Goal: Transaction & Acquisition: Purchase product/service

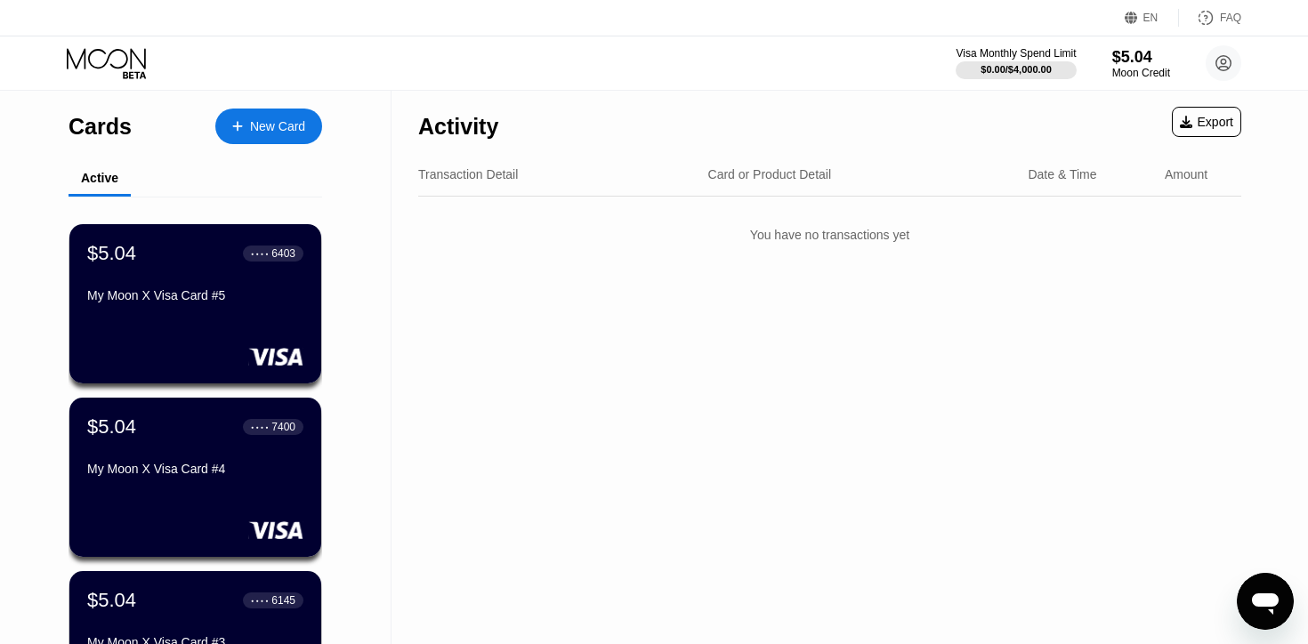
click at [259, 138] on div "New Card" at bounding box center [268, 127] width 107 height 36
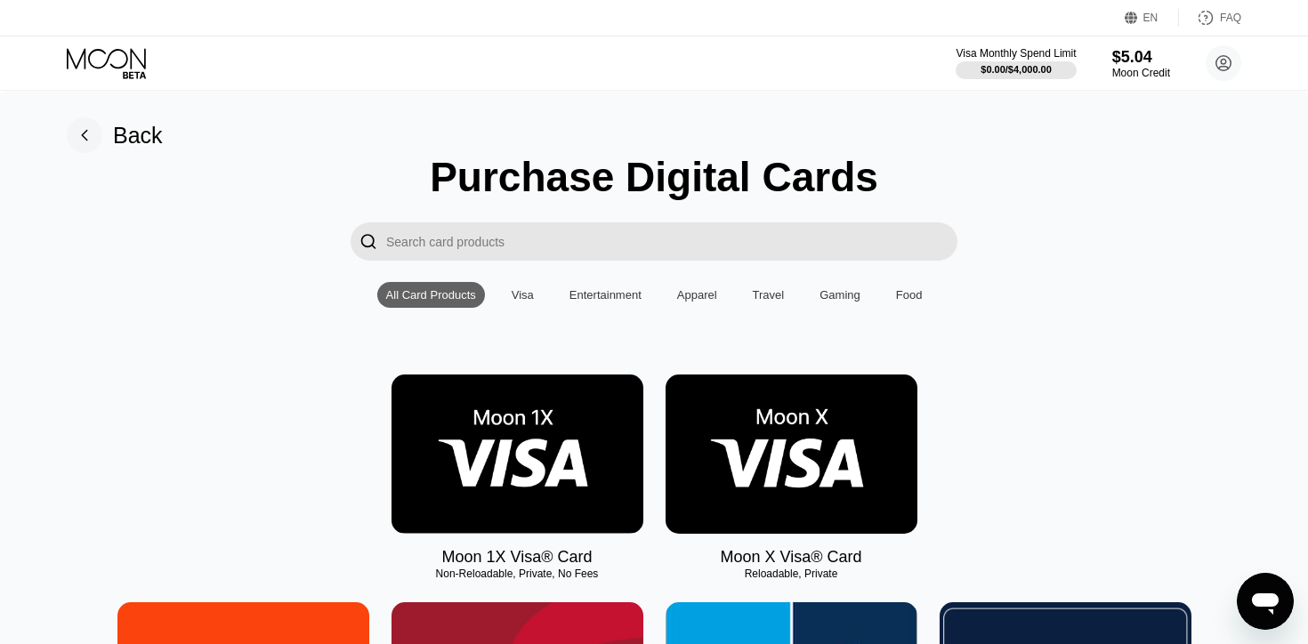
click at [774, 491] on img at bounding box center [791, 454] width 252 height 159
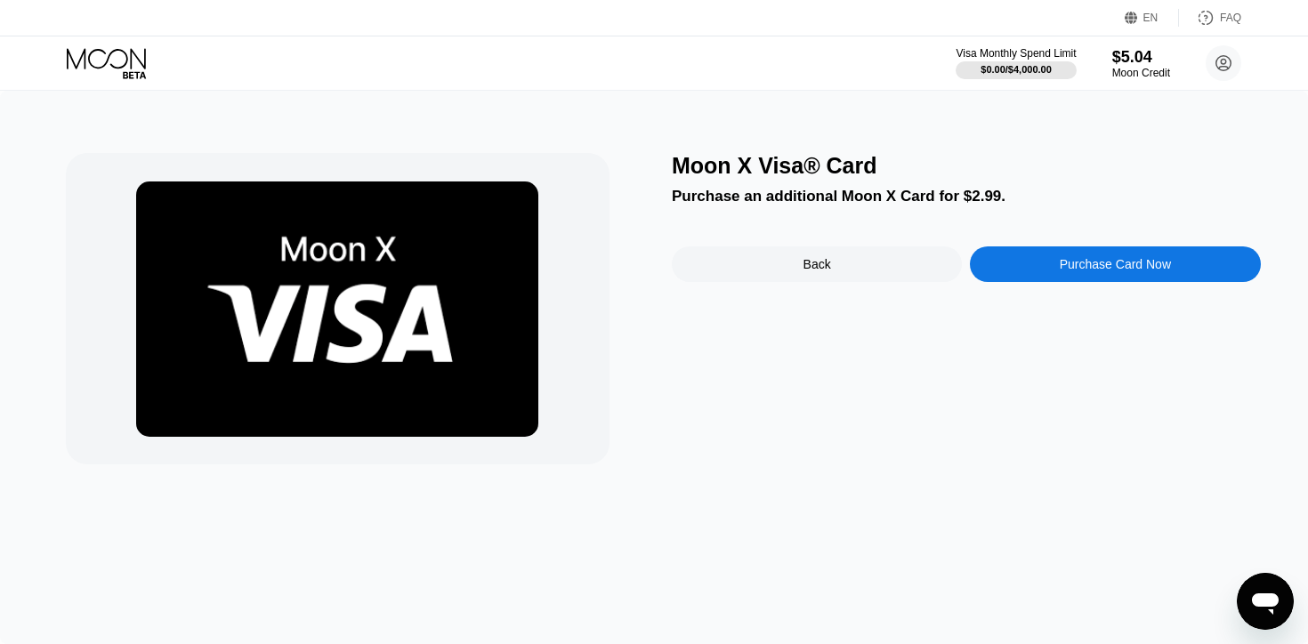
click at [1056, 252] on div "Purchase Card Now" at bounding box center [1115, 264] width 290 height 36
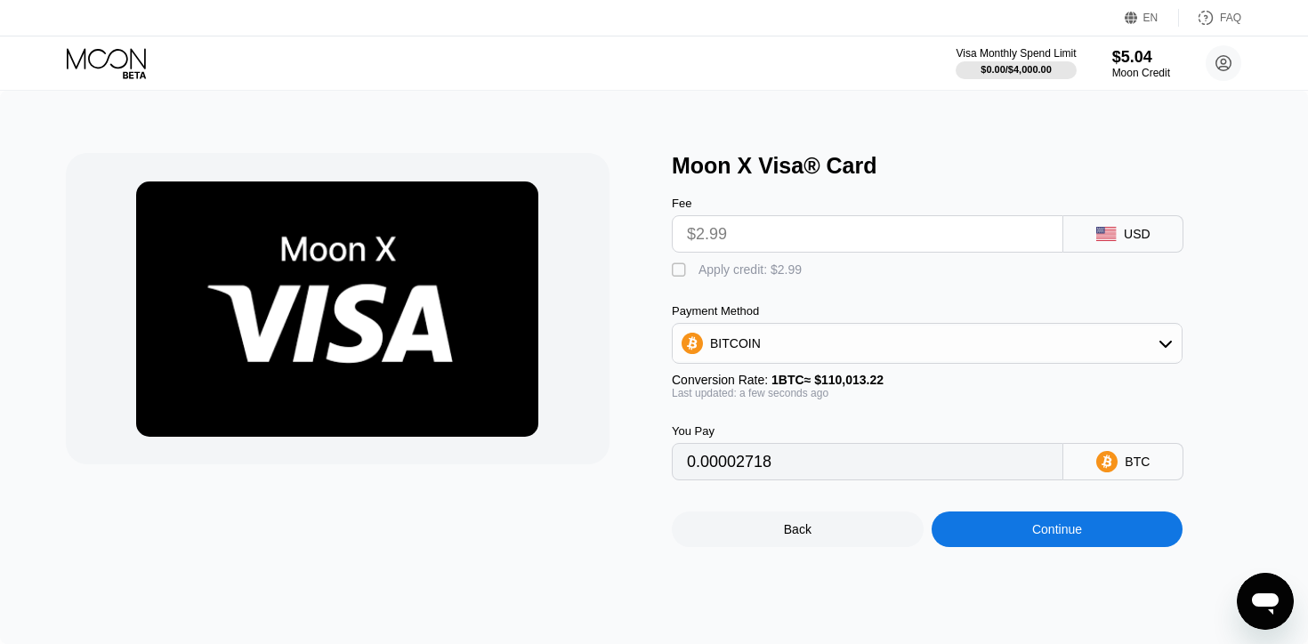
click at [781, 267] on div "Apply credit: $2.99" at bounding box center [749, 269] width 103 height 14
type input "0"
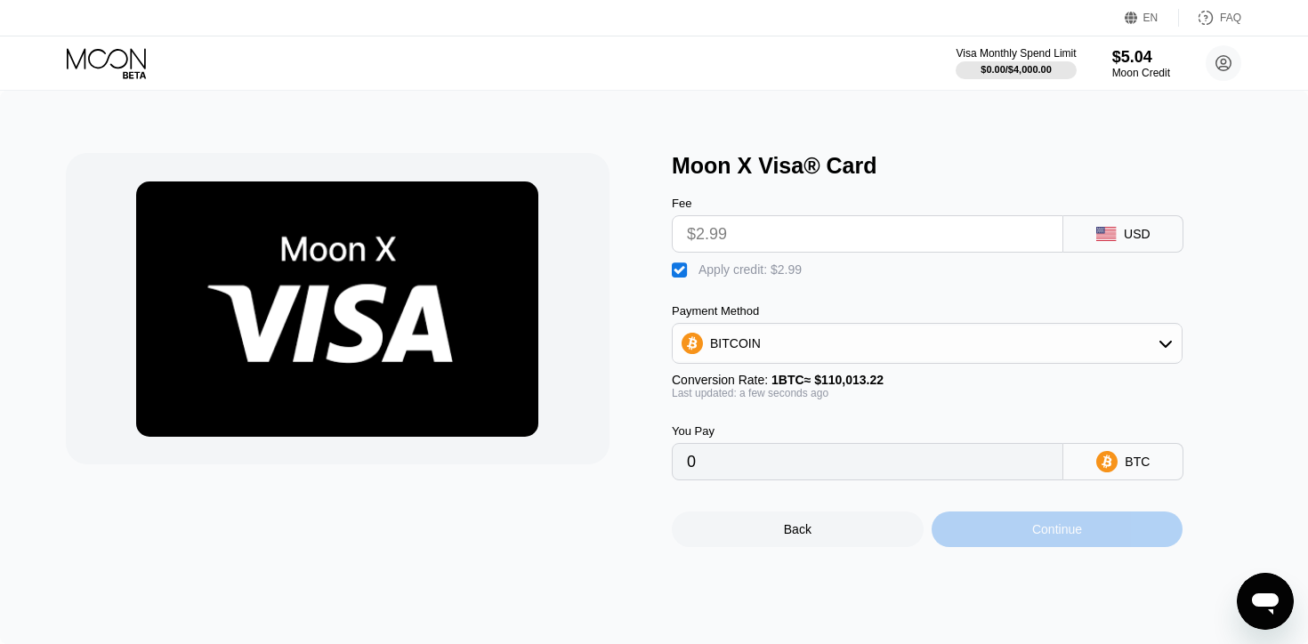
click at [998, 536] on div "Continue" at bounding box center [1057, 530] width 252 height 36
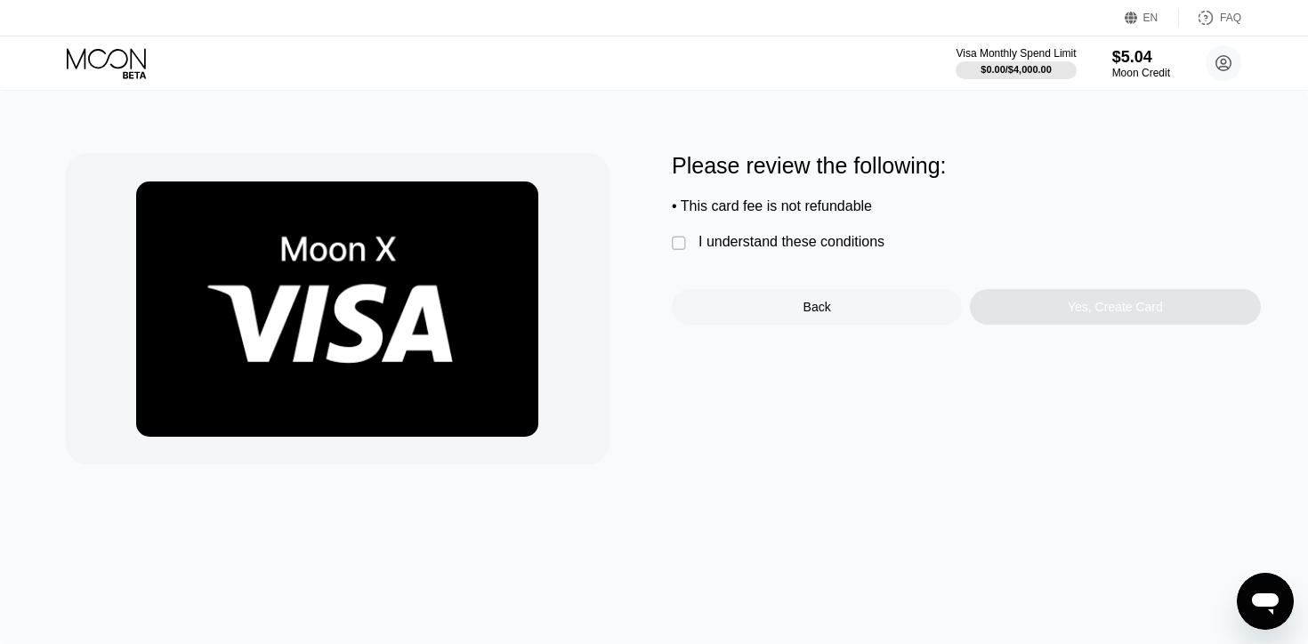
click at [812, 250] on div "I understand these conditions" at bounding box center [791, 242] width 186 height 16
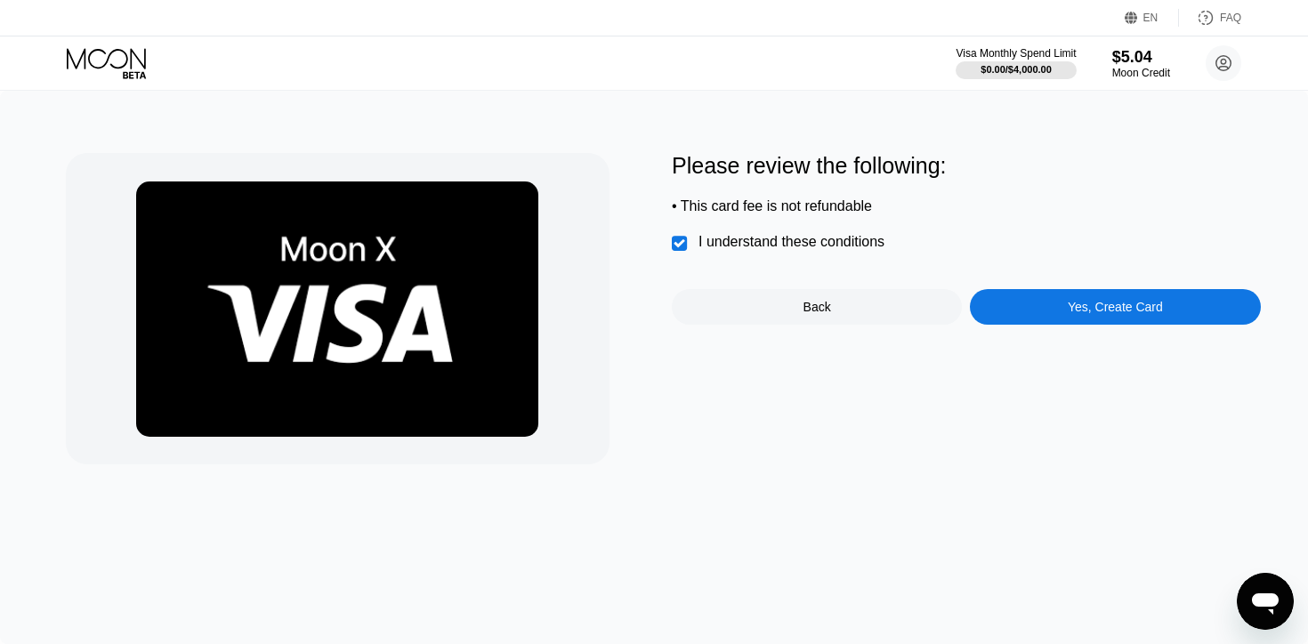
click at [1018, 299] on div "Yes, Create Card" at bounding box center [1115, 307] width 290 height 36
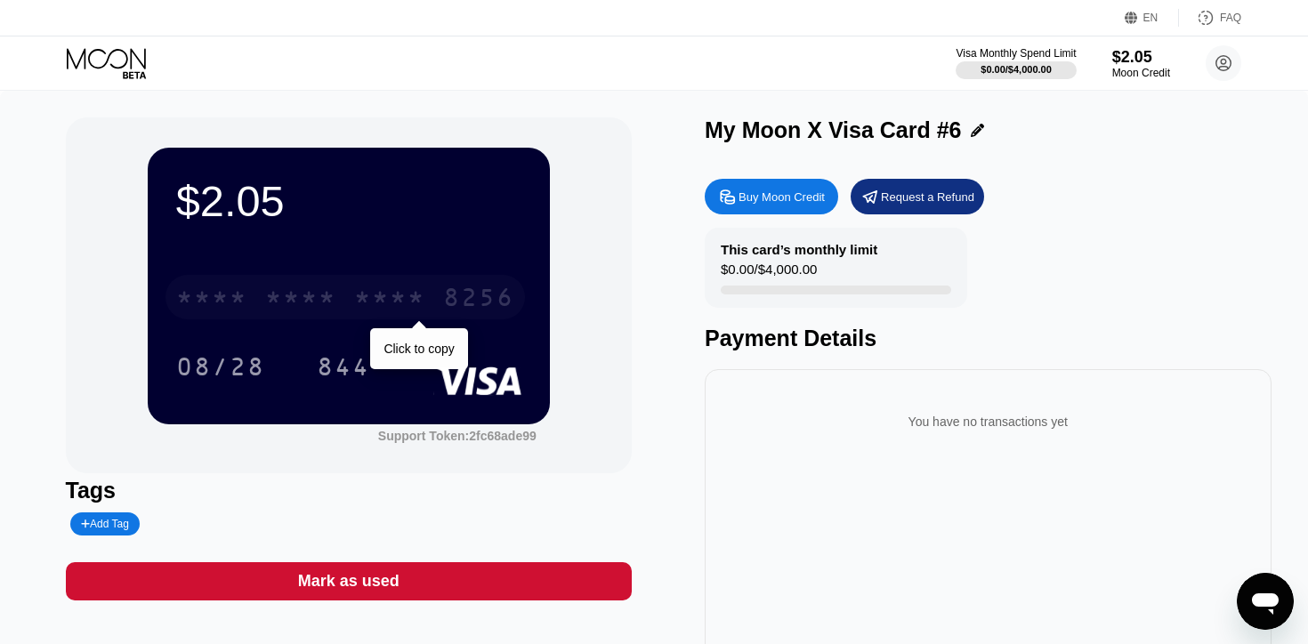
click at [446, 290] on div "8256" at bounding box center [478, 300] width 71 height 28
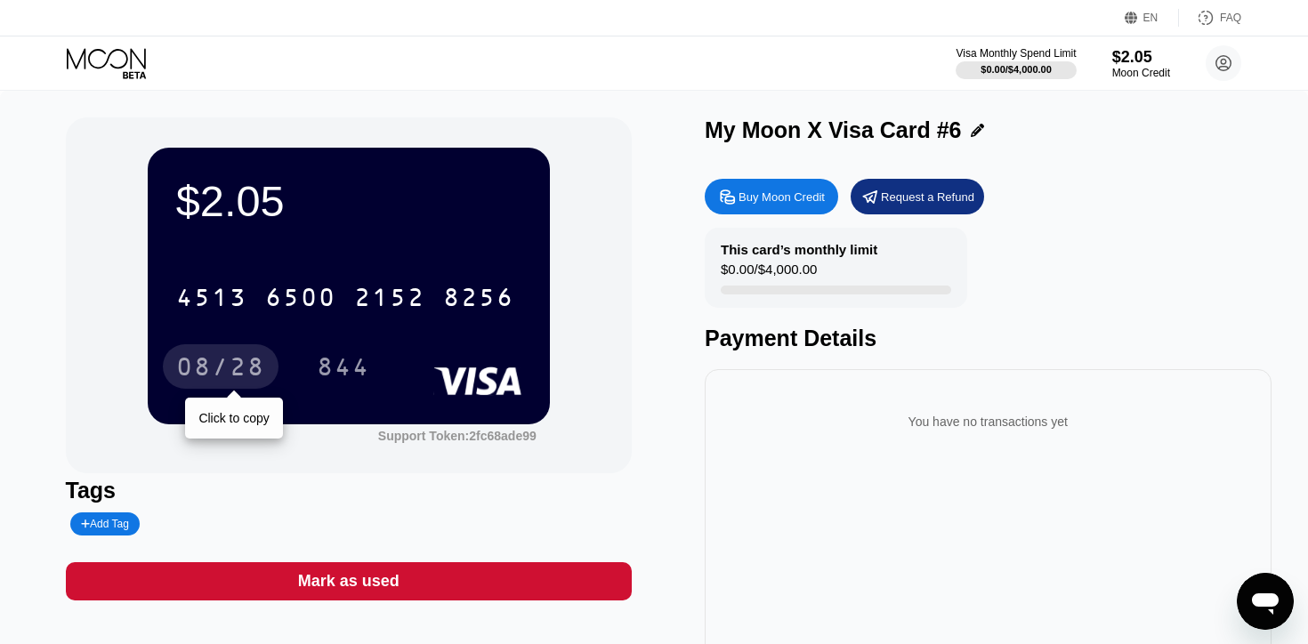
click at [242, 375] on div "08/28" at bounding box center [220, 369] width 89 height 28
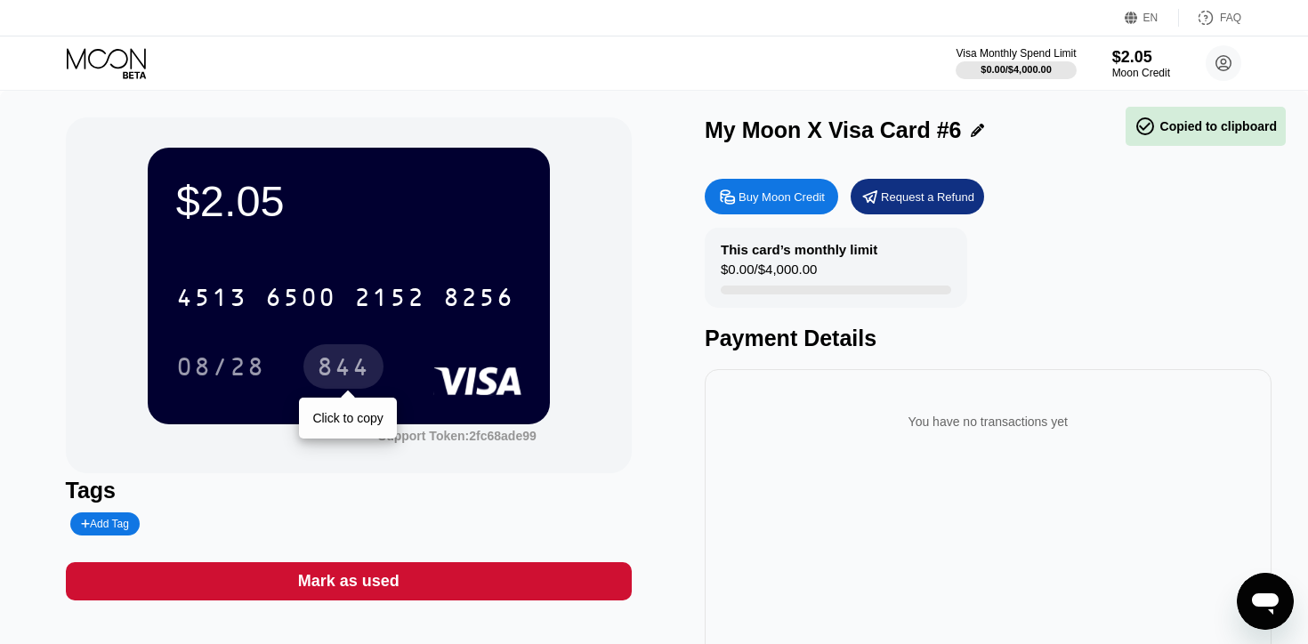
click at [368, 378] on div "844" at bounding box center [343, 369] width 53 height 28
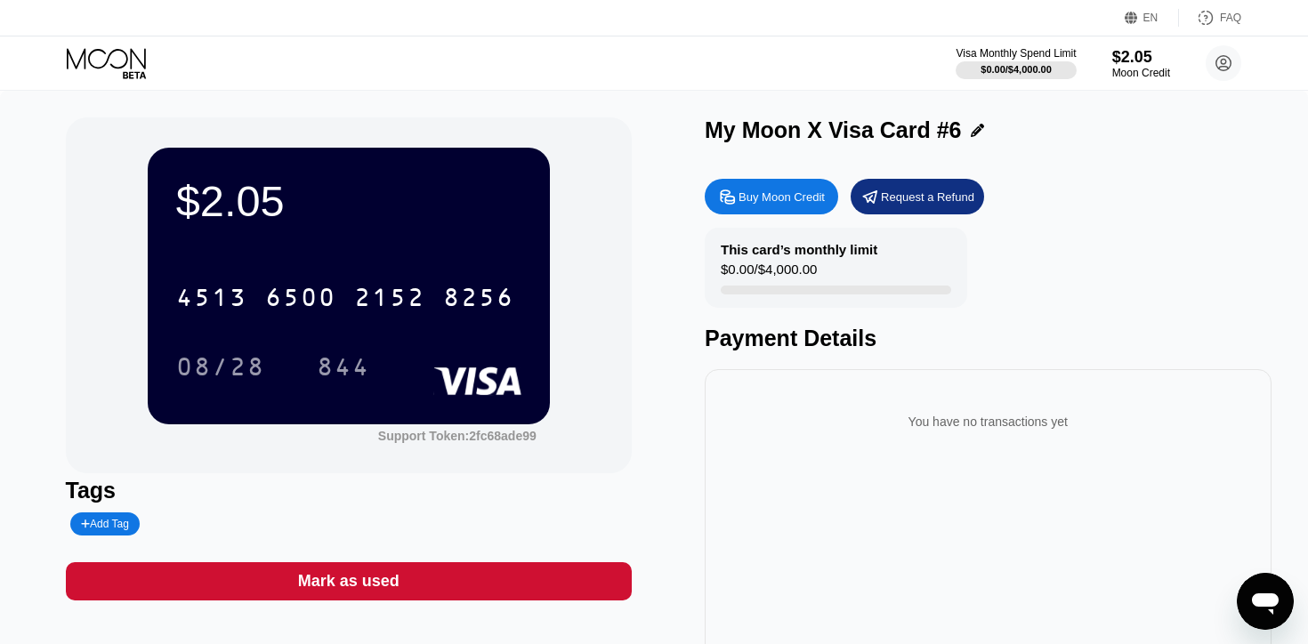
click at [86, 57] on icon at bounding box center [108, 63] width 83 height 31
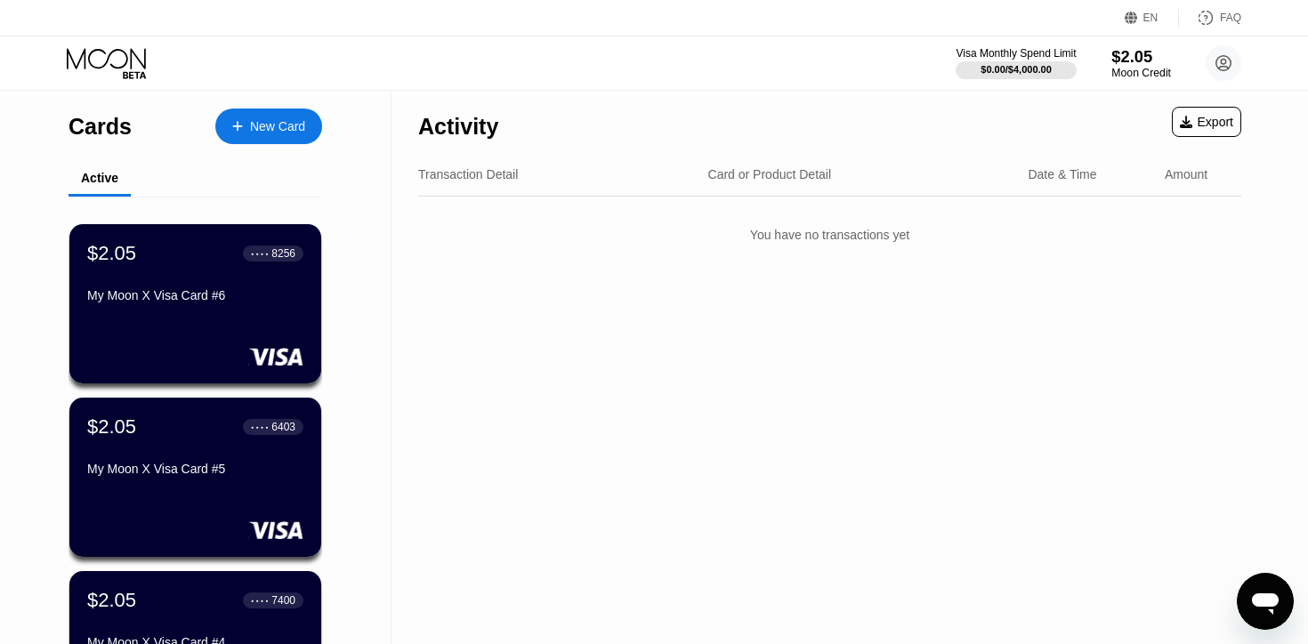
click at [1125, 80] on div "Visa Monthly Spend Limit $0.00 / $4,000.00 $2.05 Moon Credit Ko Lu [EMAIL_ADDRE…" at bounding box center [1099, 63] width 286 height 36
click at [1120, 62] on div "$2.05" at bounding box center [1141, 56] width 60 height 19
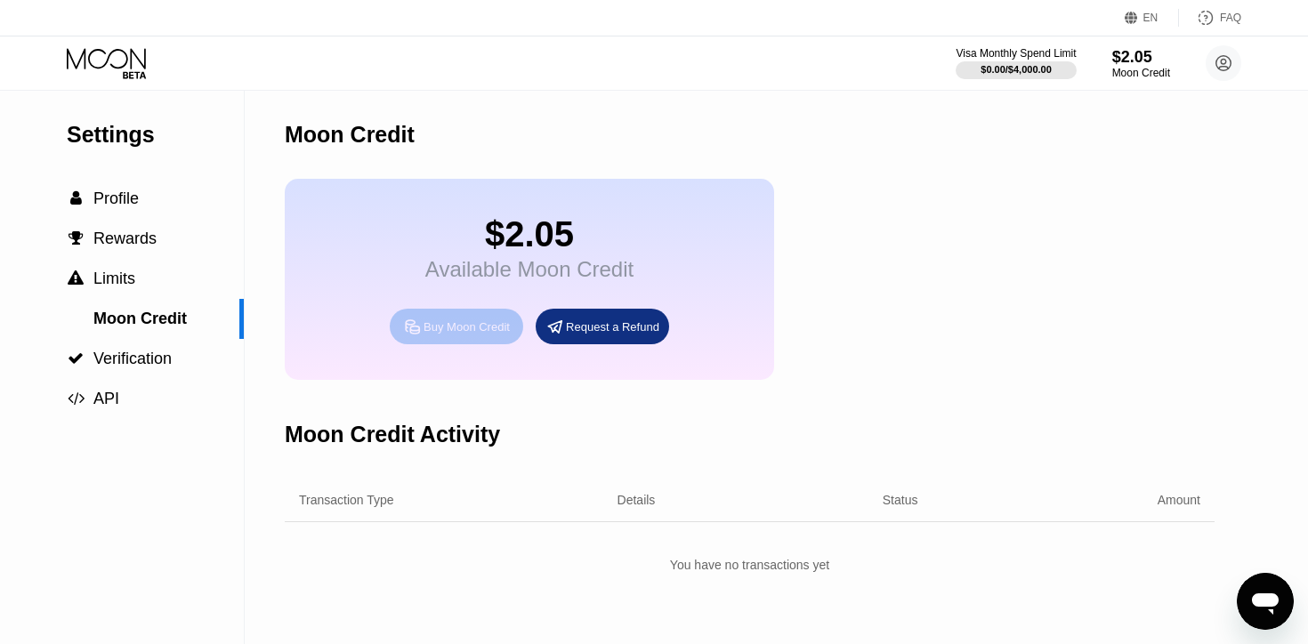
click at [433, 327] on div "Buy Moon Credit" at bounding box center [466, 326] width 86 height 15
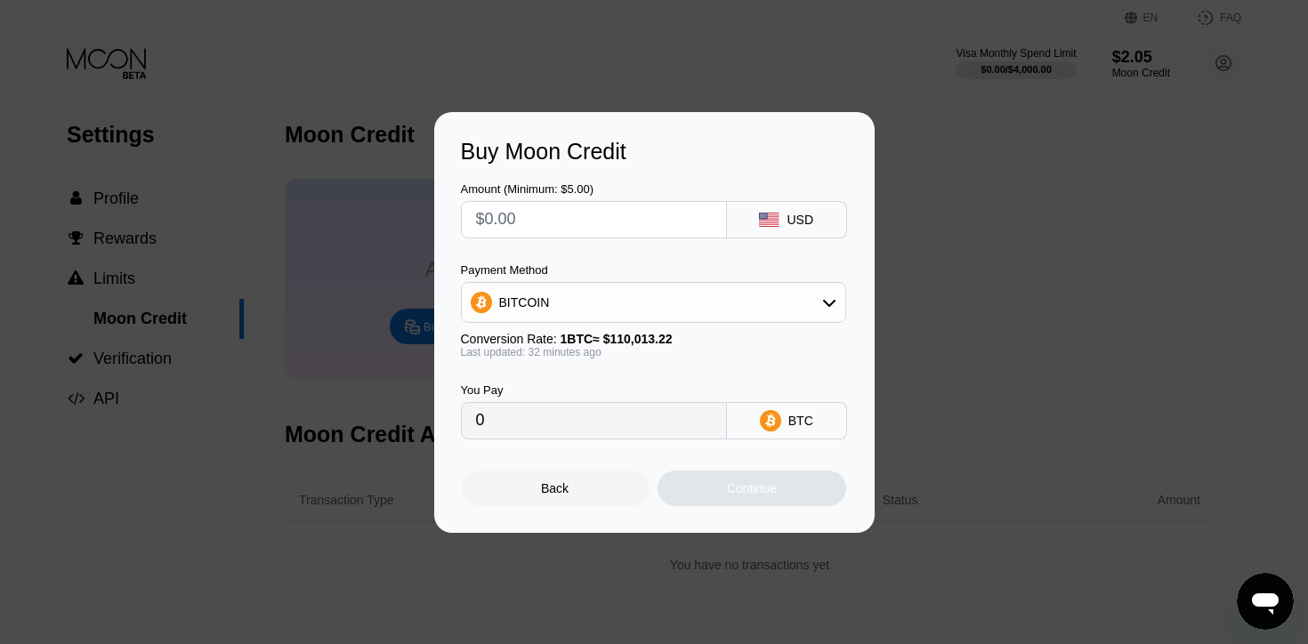
click at [563, 210] on input "text" at bounding box center [594, 220] width 236 height 36
click at [531, 222] on input "text" at bounding box center [594, 220] width 236 height 36
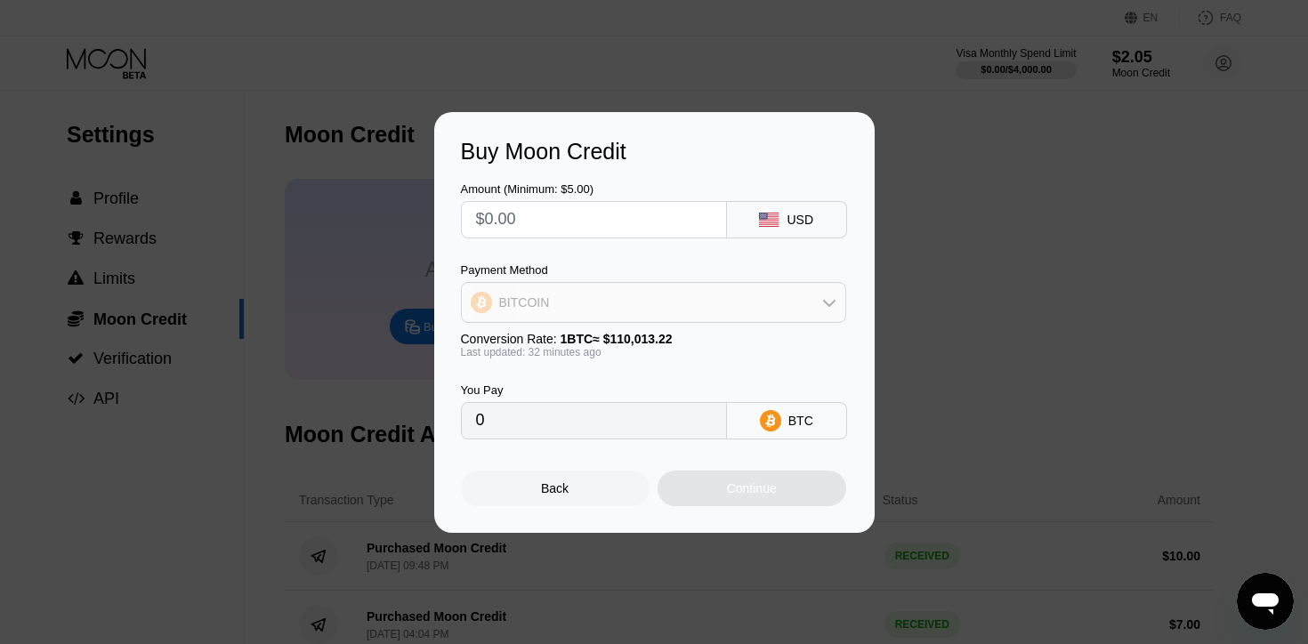
click at [492, 309] on div "BITCOIN" at bounding box center [653, 303] width 383 height 36
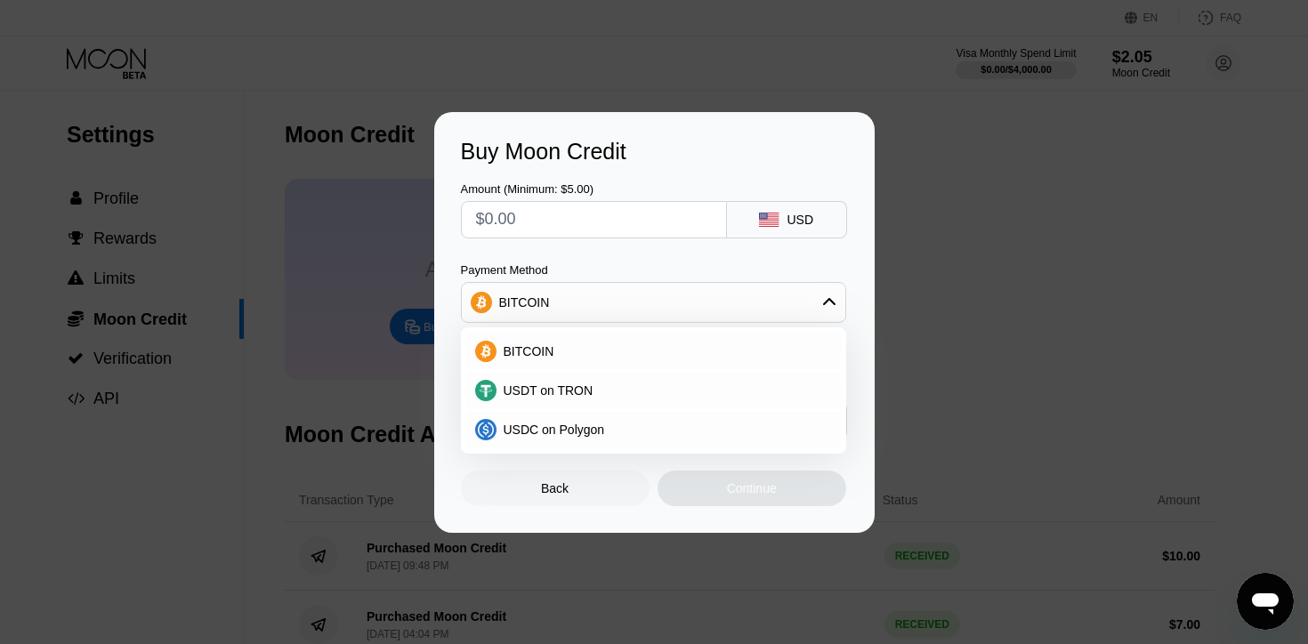
click at [492, 309] on div "BITCOIN" at bounding box center [653, 303] width 383 height 36
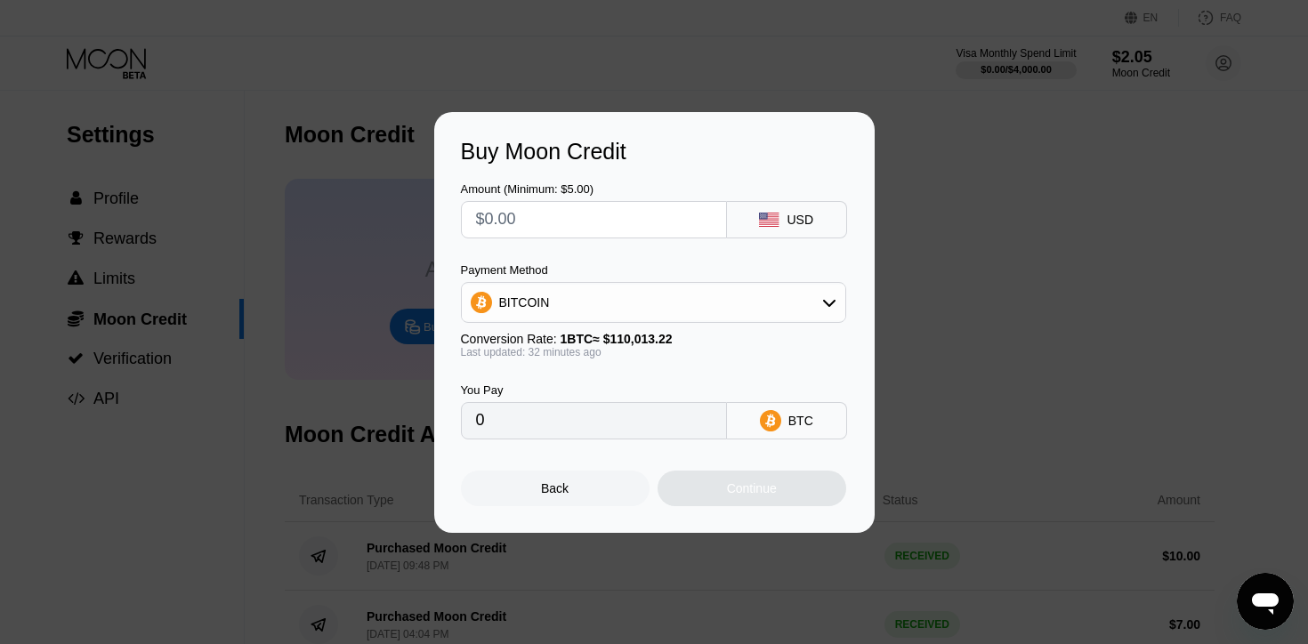
click at [515, 215] on input "text" at bounding box center [594, 220] width 236 height 36
type input "$1"
type input "0.00000904"
type input "$10"
type input "0.00009039"
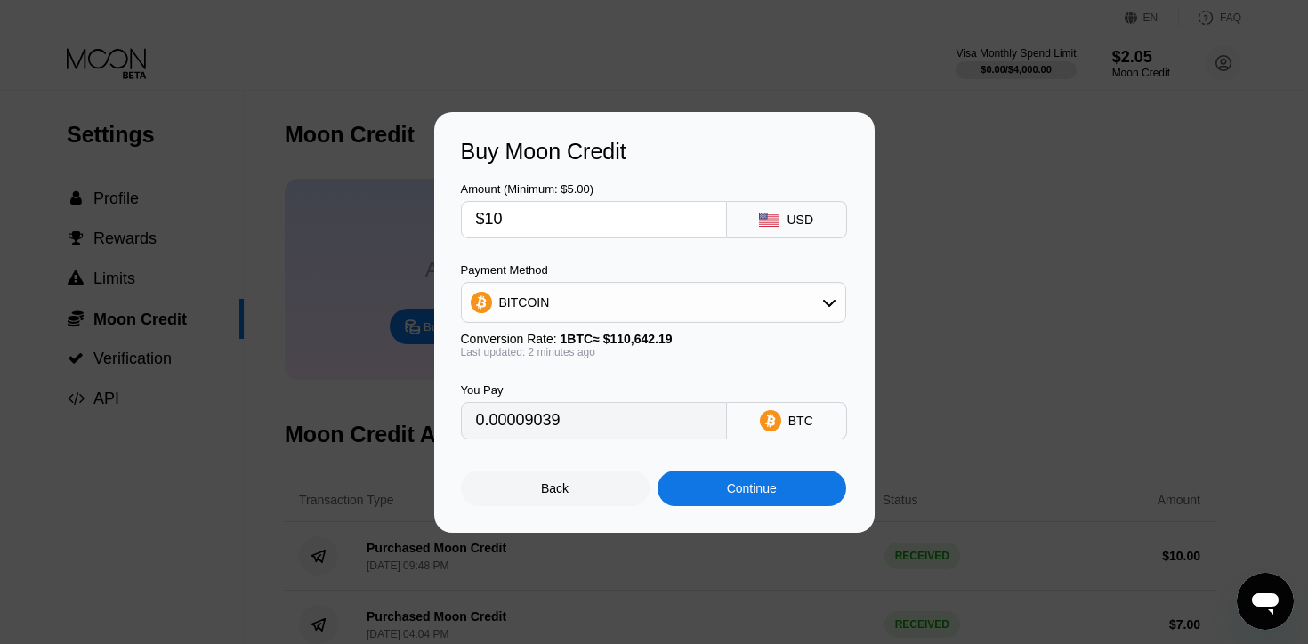
type input "$10"
click at [750, 481] on div "Continue" at bounding box center [752, 488] width 50 height 14
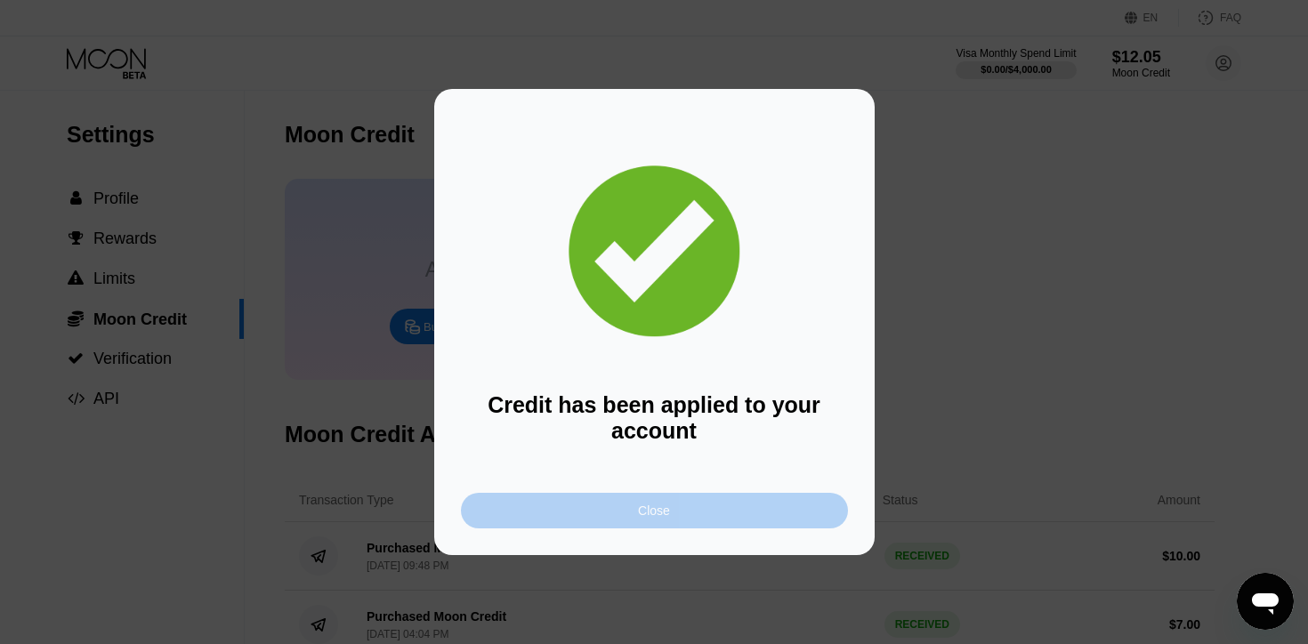
click at [682, 522] on div "Close" at bounding box center [654, 511] width 387 height 36
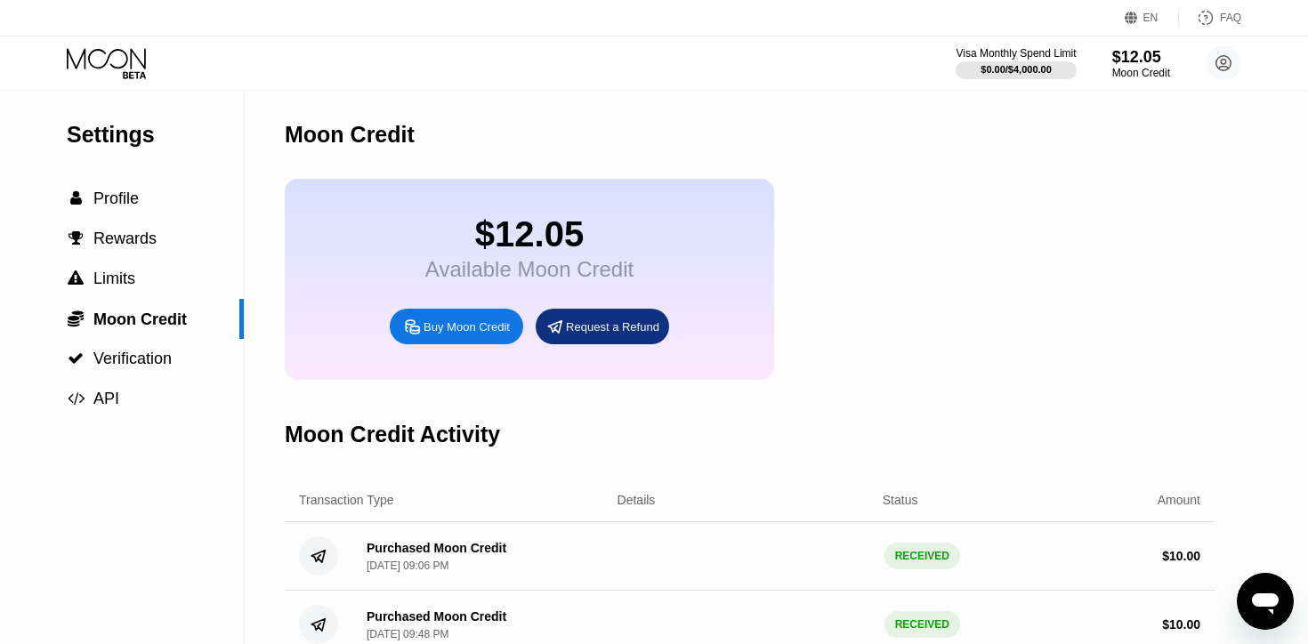
click at [126, 49] on icon at bounding box center [108, 63] width 83 height 31
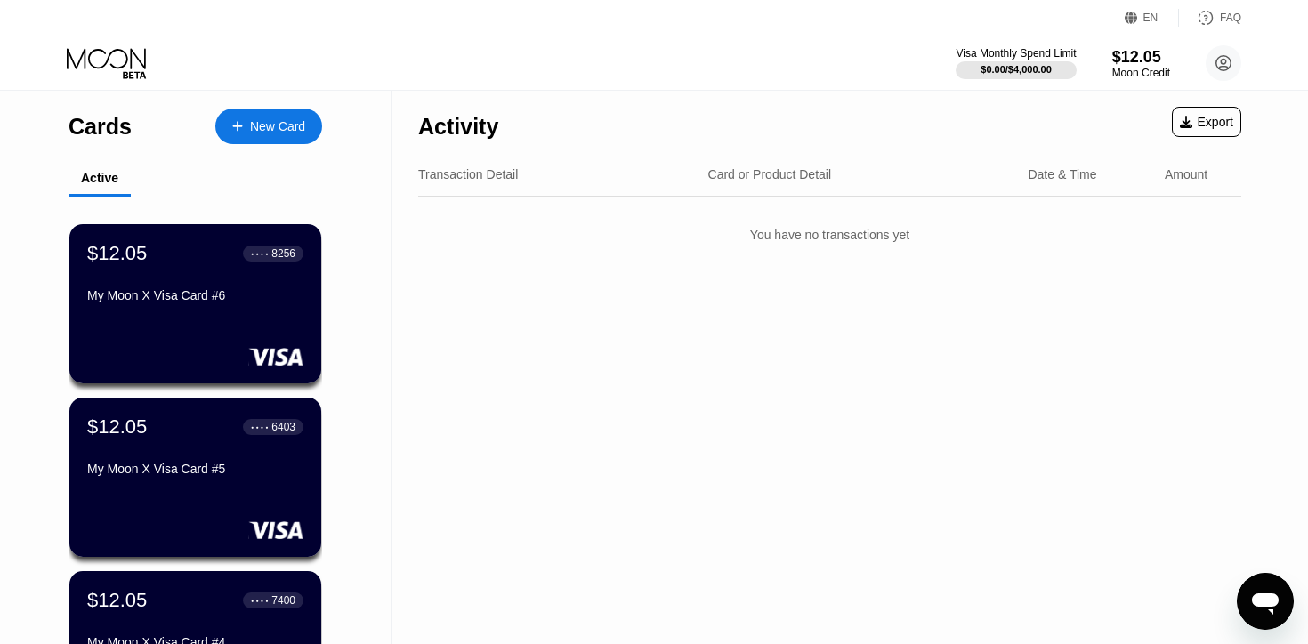
click at [245, 125] on div at bounding box center [246, 126] width 7 height 15
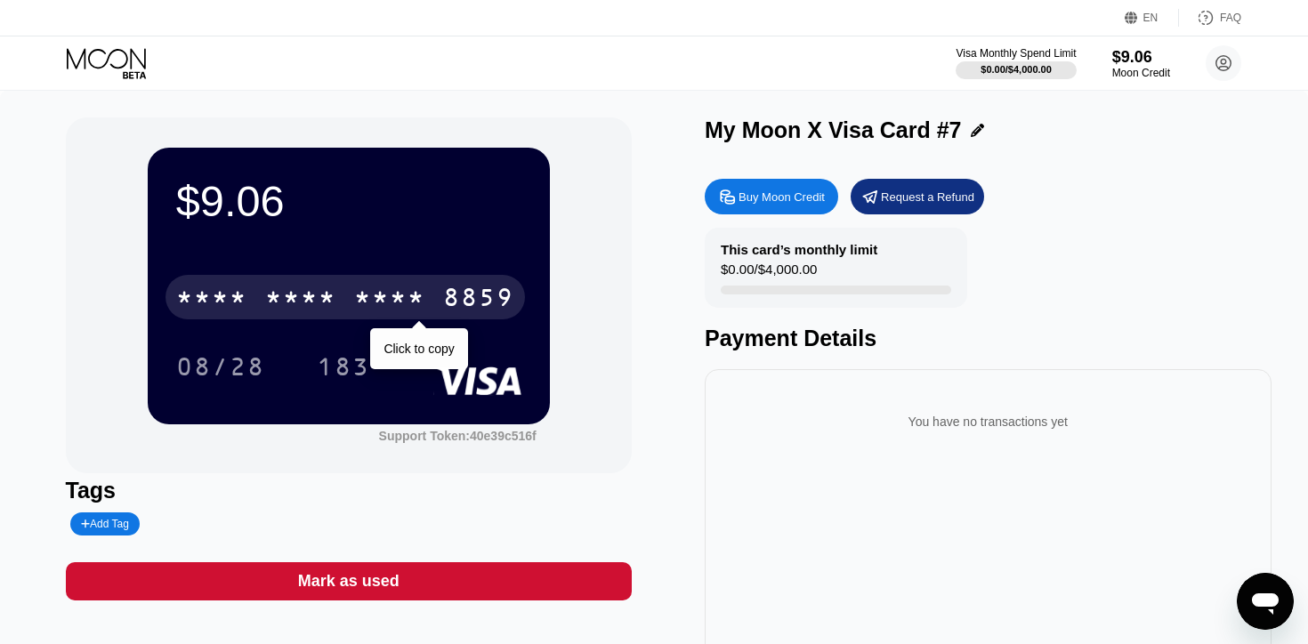
click at [456, 292] on div "8859" at bounding box center [478, 300] width 71 height 28
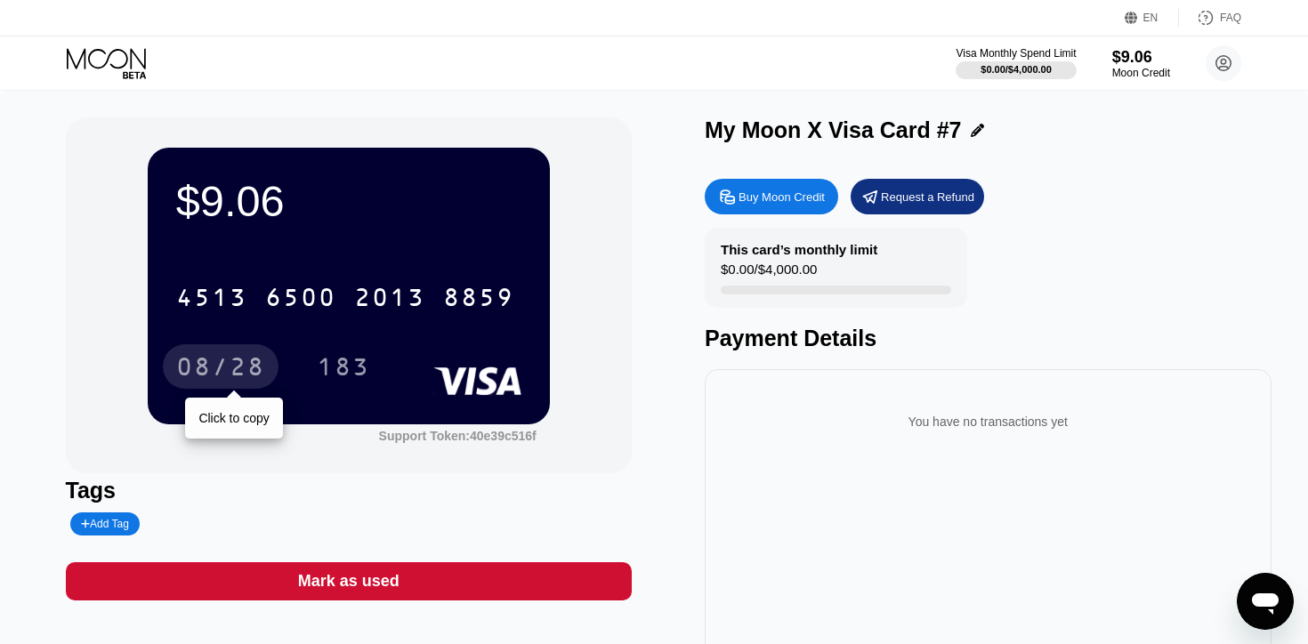
click at [243, 373] on div "08/28" at bounding box center [220, 369] width 89 height 28
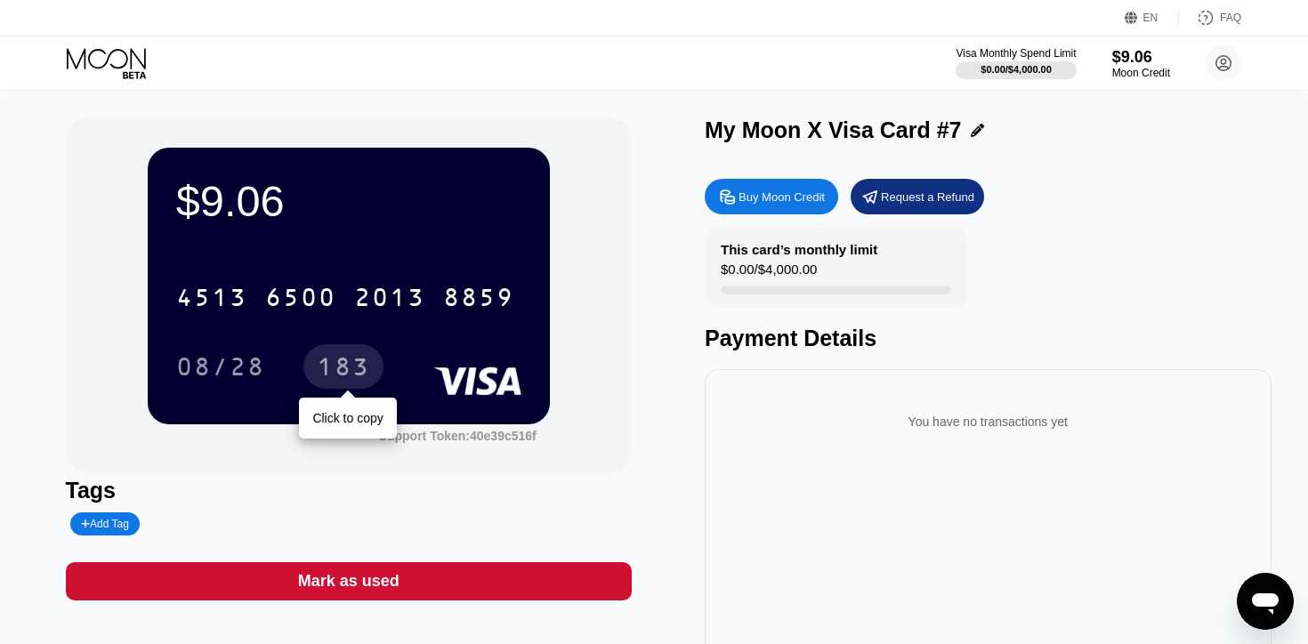
click at [348, 362] on div "183" at bounding box center [343, 369] width 53 height 28
